Goal: Transaction & Acquisition: Subscribe to service/newsletter

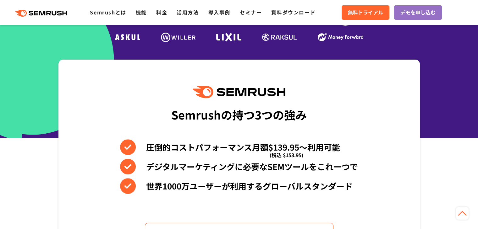
scroll to position [212, 0]
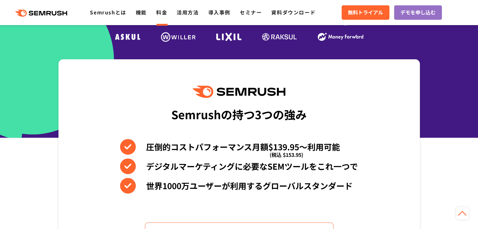
click at [162, 10] on link "料金" at bounding box center [161, 12] width 11 height 8
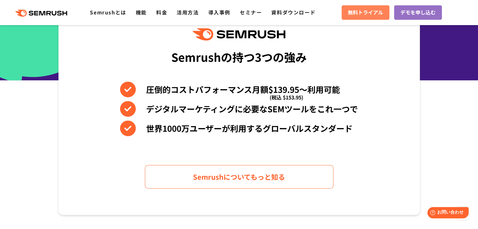
click at [357, 10] on span "無料トライアル" at bounding box center [365, 12] width 35 height 8
